Goal: Information Seeking & Learning: Learn about a topic

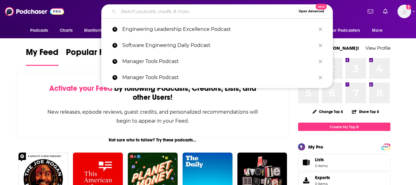
click at [192, 10] on input "Search podcasts, credits, & more..." at bounding box center [207, 11] width 178 height 10
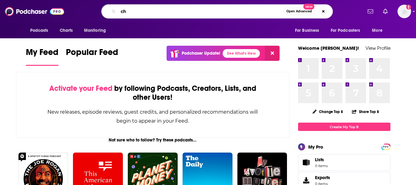
type input "c"
type input "black women"
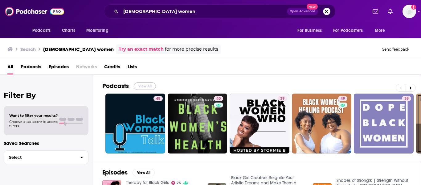
click at [147, 86] on button "View All" at bounding box center [145, 85] width 22 height 7
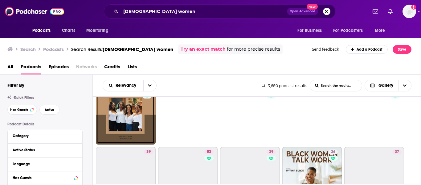
scroll to position [82, 0]
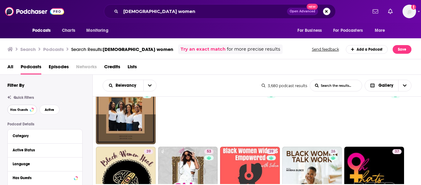
click at [20, 112] on button "Has Guests" at bounding box center [22, 109] width 30 height 10
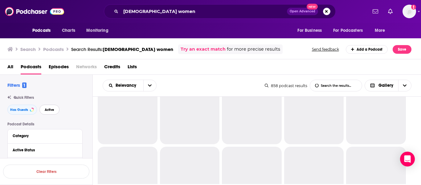
click at [48, 112] on button "Active" at bounding box center [49, 109] width 20 height 10
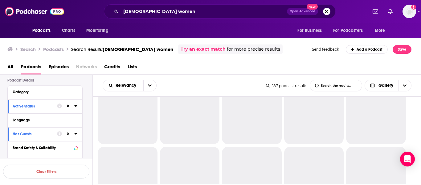
scroll to position [44, 0]
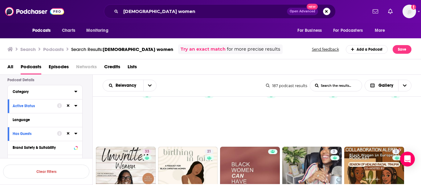
click at [42, 93] on div "Category" at bounding box center [42, 91] width 58 height 4
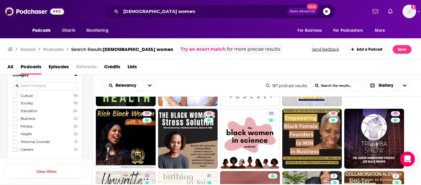
scroll to position [59, 0]
click at [51, 87] on input at bounding box center [45, 88] width 65 height 8
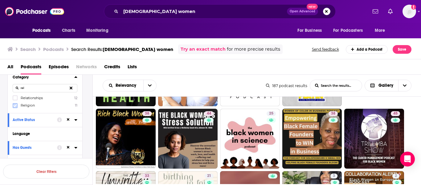
click at [15, 105] on icon at bounding box center [15, 105] width 4 height 3
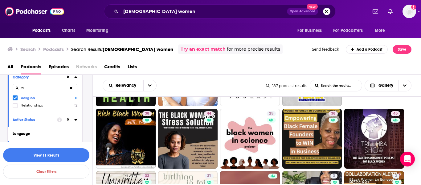
click at [34, 88] on input "rel" at bounding box center [45, 88] width 65 height 8
type input "f"
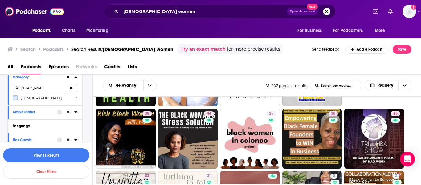
type input "chris"
click at [14, 98] on icon at bounding box center [15, 97] width 4 height 3
click at [45, 154] on button "View 11 Results" at bounding box center [46, 155] width 86 height 14
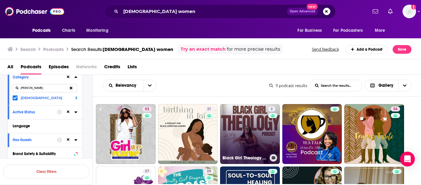
click at [248, 123] on link "8 Black Girl Theology Podcast" at bounding box center [250, 134] width 60 height 60
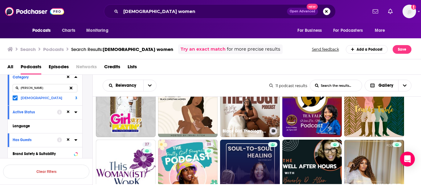
scroll to position [8, 0]
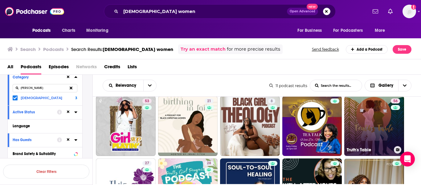
click at [373, 123] on link "56 Truth's Table" at bounding box center [374, 126] width 60 height 60
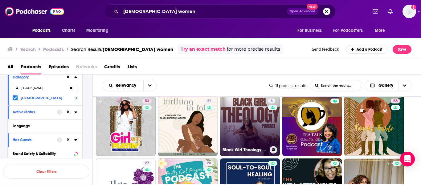
click at [254, 117] on link "8 Black Girl Theology Podcast" at bounding box center [250, 126] width 60 height 60
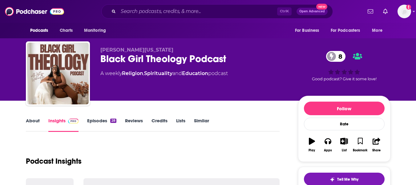
click at [33, 124] on link "About" at bounding box center [33, 124] width 14 height 14
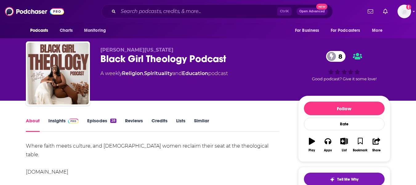
click at [125, 58] on div "Black Girl Theology Podcast 8" at bounding box center [194, 59] width 188 height 12
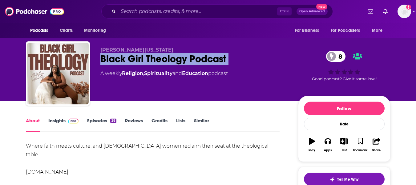
click at [125, 58] on div "Black Girl Theology Podcast 8" at bounding box center [194, 59] width 188 height 12
copy div "Black Girl Theology Podcast 8"
click at [57, 125] on link "Insights" at bounding box center [63, 124] width 31 height 14
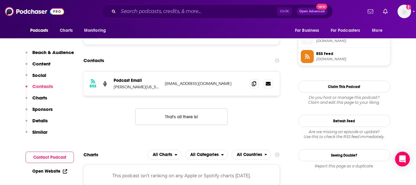
scroll to position [445, 0]
drag, startPoint x: 114, startPoint y: 85, endPoint x: 149, endPoint y: 86, distance: 34.8
click at [149, 86] on p "Ashtyn Washington" at bounding box center [137, 86] width 46 height 5
copy p "Ashtyn Washington"
click at [253, 81] on icon at bounding box center [254, 82] width 4 height 5
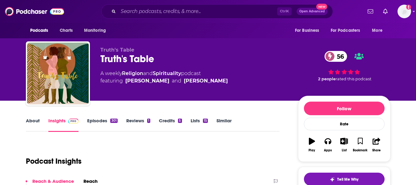
click at [33, 125] on link "About" at bounding box center [33, 124] width 14 height 14
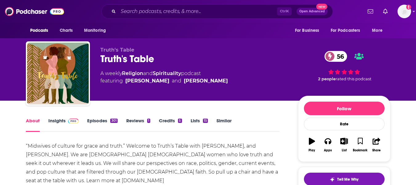
click at [112, 60] on div "Truth's Table 56" at bounding box center [194, 59] width 188 height 12
copy div "Truth's Table 56"
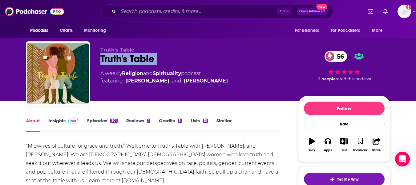
click at [56, 124] on link "Insights" at bounding box center [63, 124] width 31 height 14
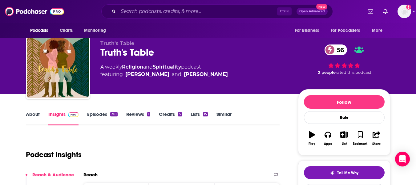
scroll to position [6, 0]
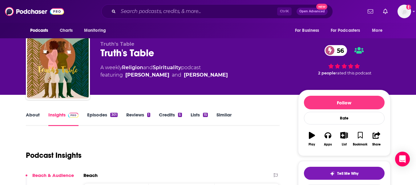
click at [30, 116] on link "About" at bounding box center [33, 119] width 14 height 14
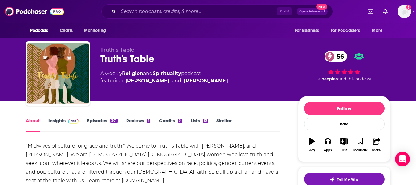
scroll to position [27, 0]
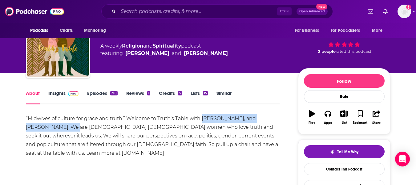
drag, startPoint x: 202, startPoint y: 117, endPoint x: 62, endPoint y: 129, distance: 140.1
click at [62, 129] on div "“Midwives of culture for grace and truth.” Welcome to Truth’s Table with [PERSO…" at bounding box center [153, 135] width 254 height 43
copy div "[PERSON_NAME], and [PERSON_NAME]"
click at [55, 96] on link "Insights" at bounding box center [63, 97] width 31 height 14
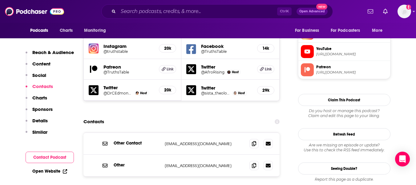
scroll to position [638, 0]
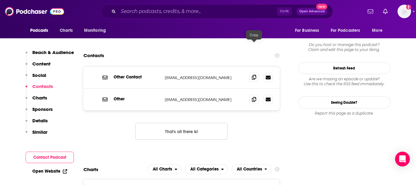
click at [256, 72] on span at bounding box center [254, 76] width 9 height 9
click at [256, 96] on icon at bounding box center [254, 98] width 4 height 5
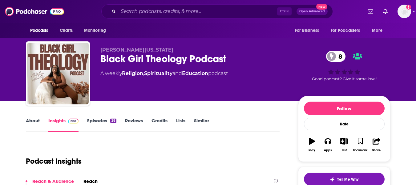
click at [111, 55] on div "Black Girl Theology Podcast 8" at bounding box center [194, 59] width 188 height 12
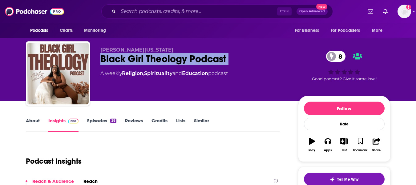
click at [111, 55] on div "Black Girl Theology Podcast 8" at bounding box center [194, 59] width 188 height 12
copy div "Black Girl Theology Podcast 8"
